Goal: Task Accomplishment & Management: Manage account settings

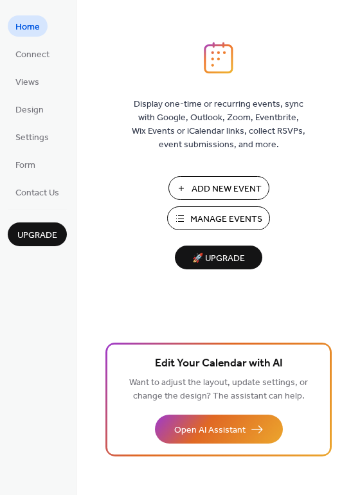
click at [198, 213] on span "Manage Events" at bounding box center [226, 219] width 72 height 13
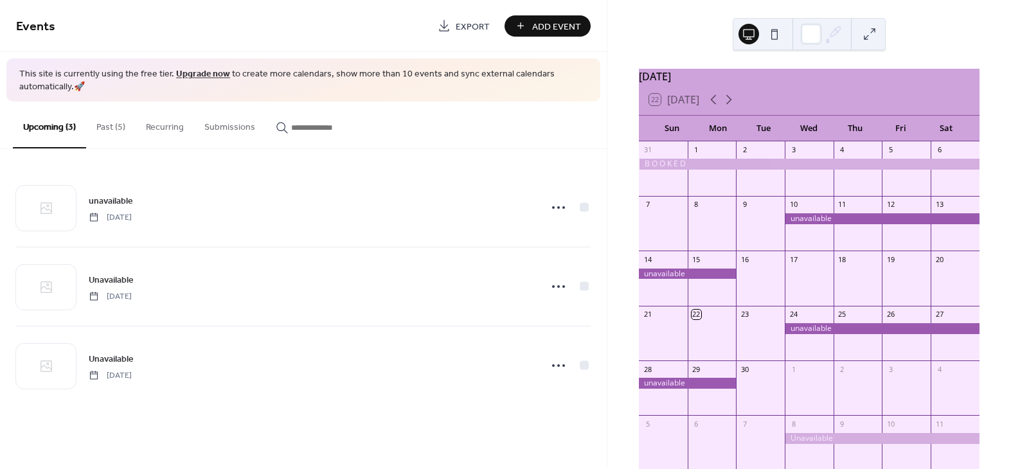
click at [108, 125] on button "Past (5)" at bounding box center [110, 125] width 49 height 46
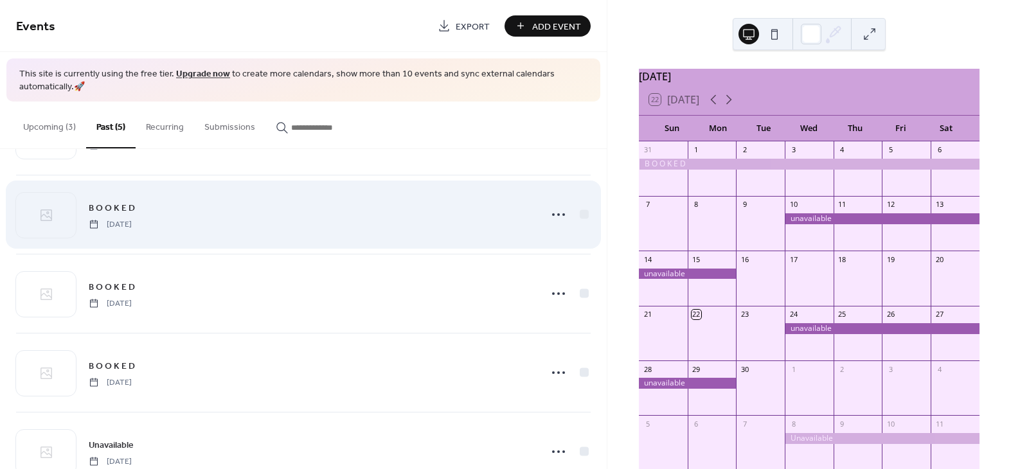
scroll to position [112, 0]
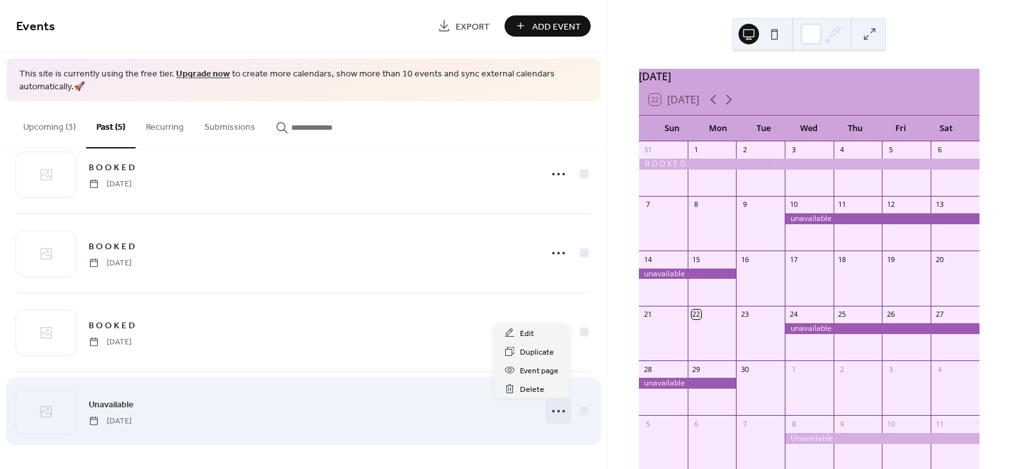
click at [559, 408] on icon at bounding box center [558, 411] width 21 height 21
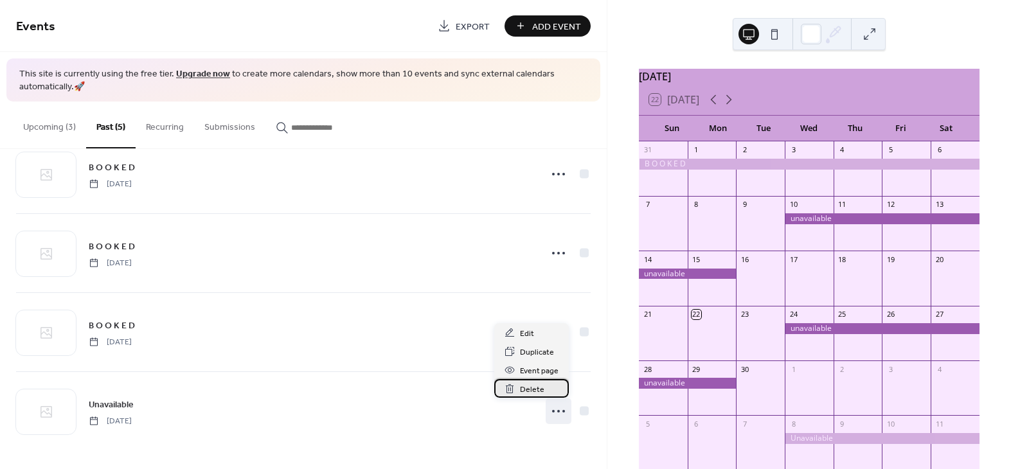
click at [532, 390] on span "Delete" at bounding box center [532, 389] width 24 height 13
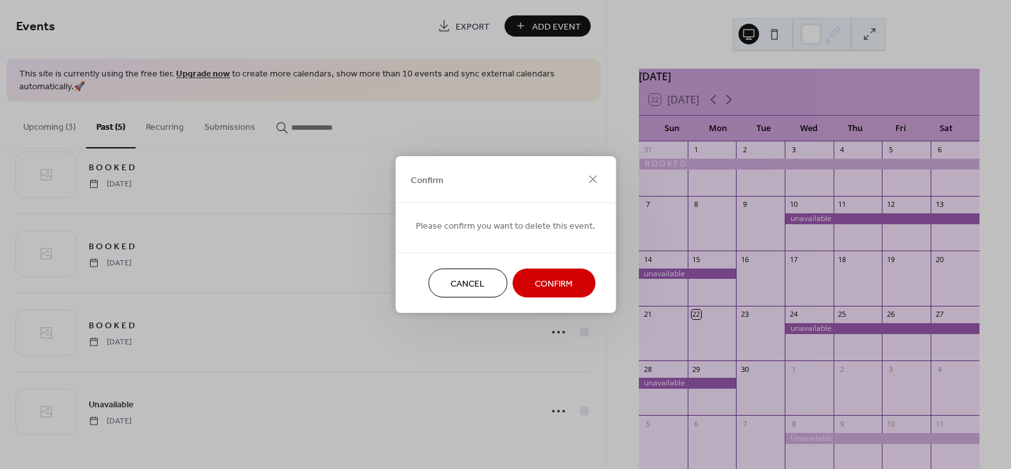
click at [536, 289] on span "Confirm" at bounding box center [554, 284] width 38 height 13
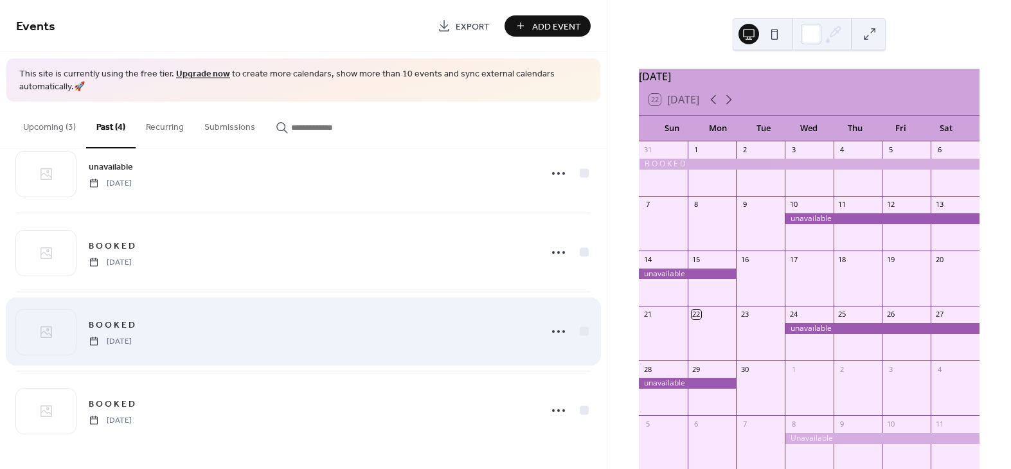
scroll to position [33, 0]
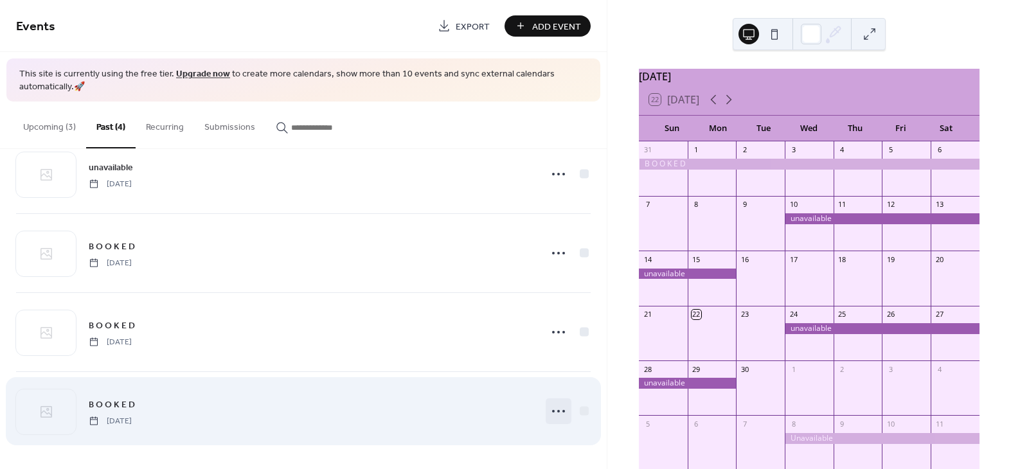
click at [556, 409] on icon at bounding box center [558, 411] width 21 height 21
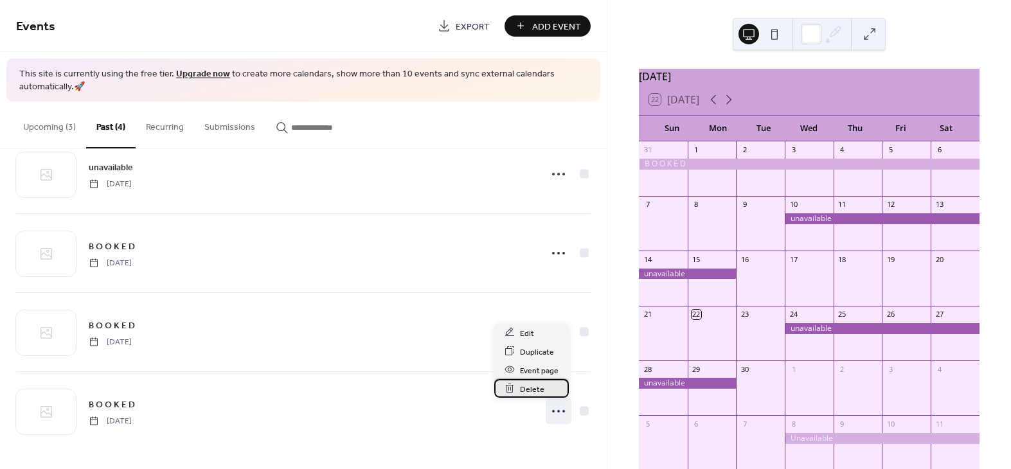
click at [530, 388] on span "Delete" at bounding box center [532, 388] width 24 height 13
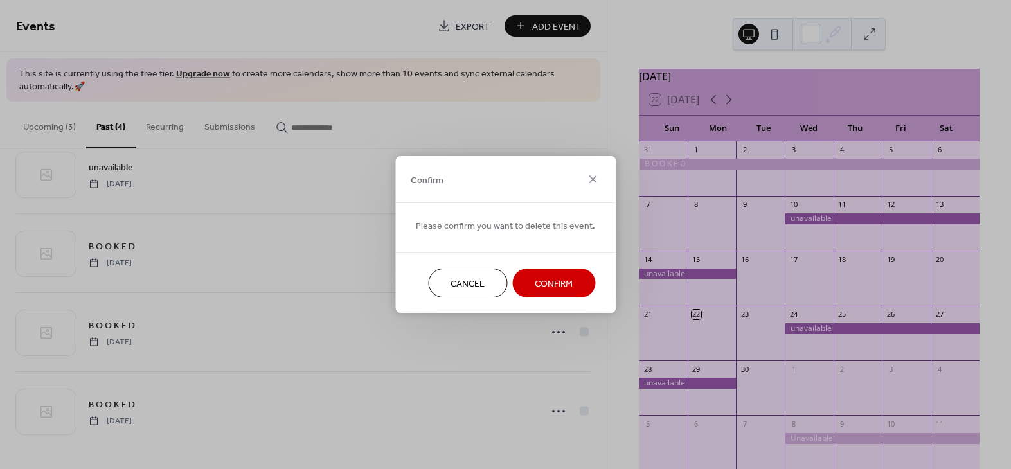
click at [542, 282] on span "Confirm" at bounding box center [554, 284] width 38 height 13
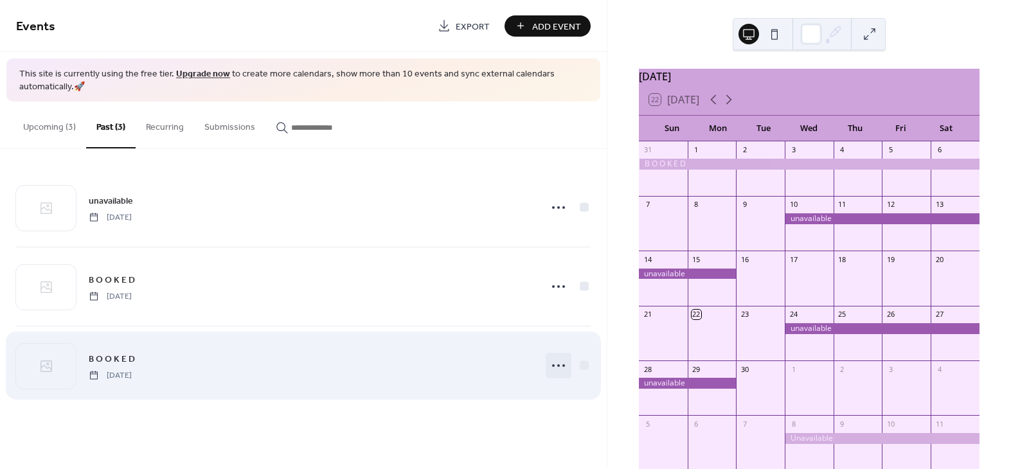
click at [551, 364] on icon at bounding box center [558, 365] width 21 height 21
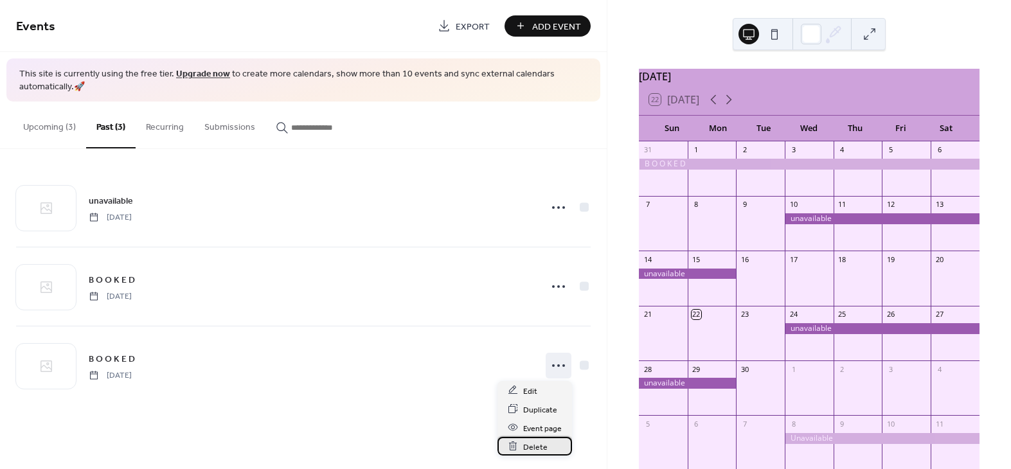
click at [530, 442] on span "Delete" at bounding box center [535, 446] width 24 height 13
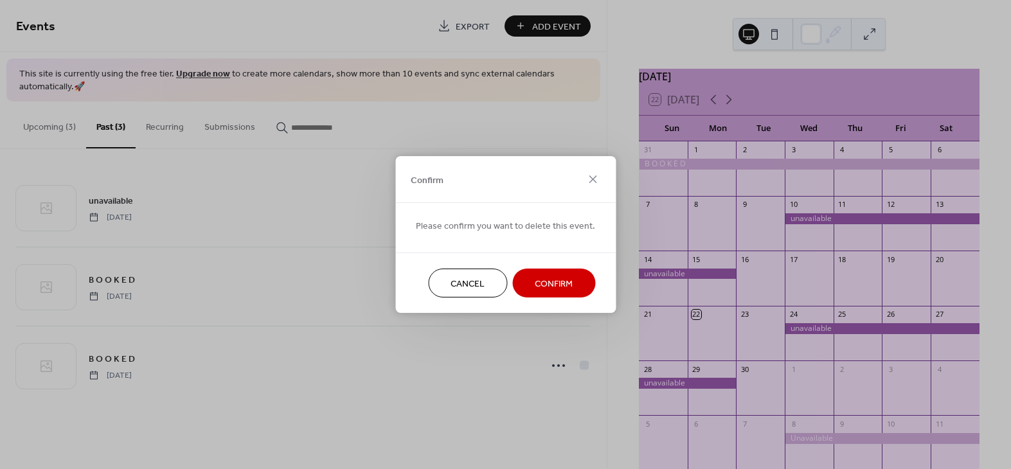
click at [538, 285] on span "Confirm" at bounding box center [554, 284] width 38 height 13
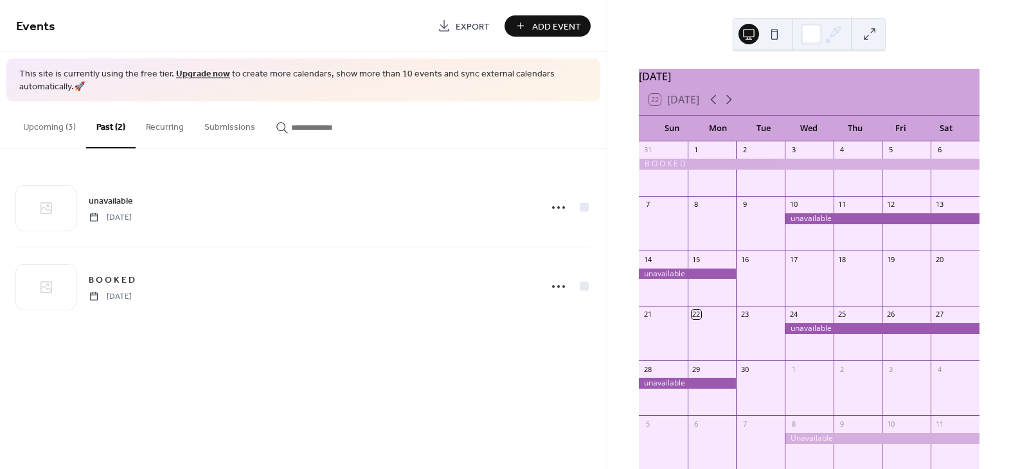
click at [51, 120] on button "Upcoming (3)" at bounding box center [49, 125] width 73 height 46
click at [530, 28] on button "Add Event" at bounding box center [548, 25] width 86 height 21
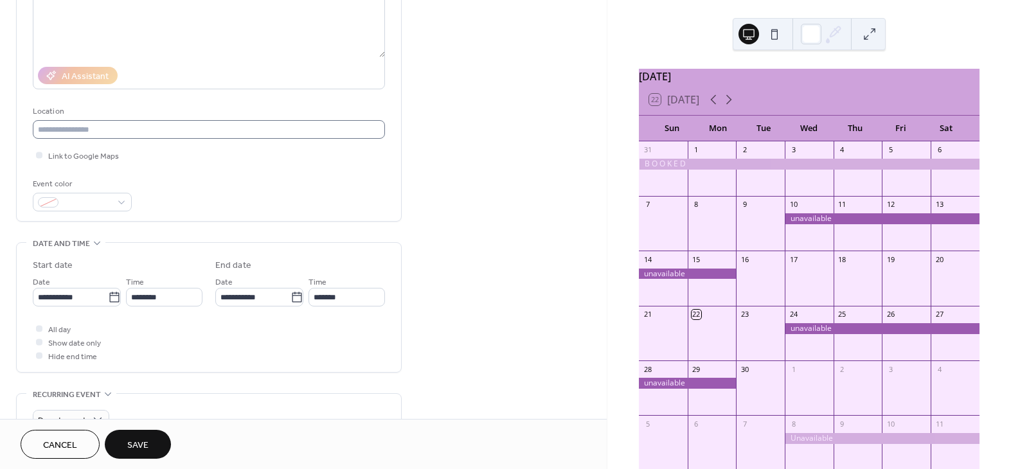
scroll to position [179, 0]
type input "**********"
click at [61, 327] on span "All day" at bounding box center [59, 327] width 22 height 13
click at [108, 294] on icon at bounding box center [114, 295] width 13 height 13
click at [107, 294] on input "**********" at bounding box center [70, 294] width 75 height 19
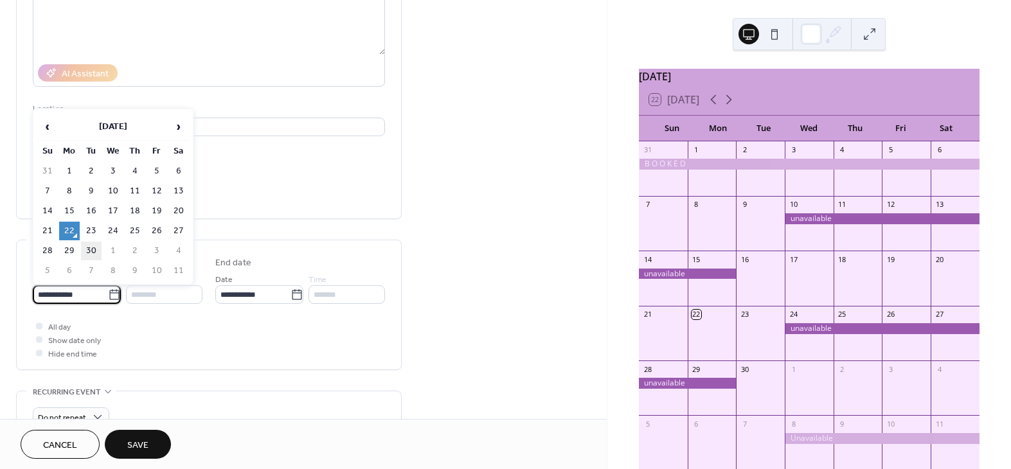
click at [94, 249] on td "30" at bounding box center [91, 251] width 21 height 19
type input "**********"
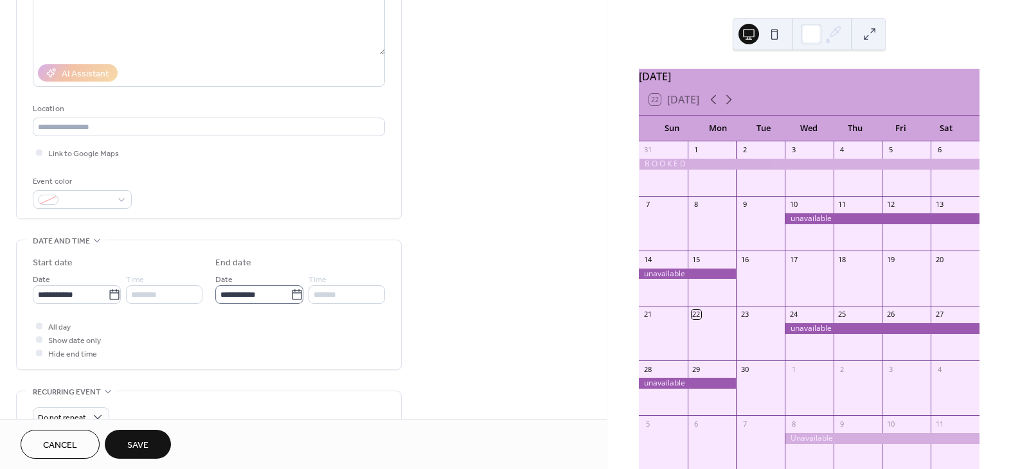
click at [295, 294] on icon at bounding box center [297, 295] width 13 height 13
click at [291, 294] on input "**********" at bounding box center [252, 294] width 75 height 19
click at [231, 269] on td "5" at bounding box center [230, 271] width 21 height 19
type input "**********"
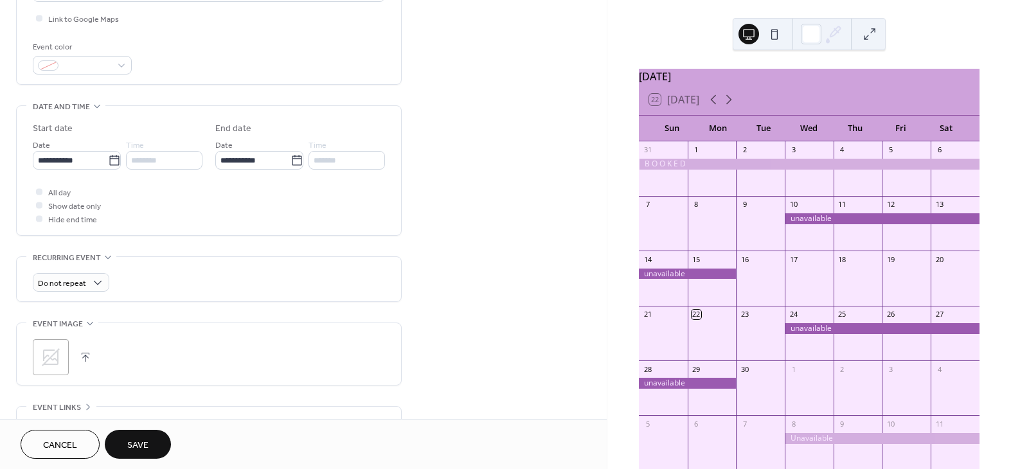
scroll to position [314, 0]
click at [140, 446] on span "Save" at bounding box center [137, 445] width 21 height 13
